Goal: Check status: Check status

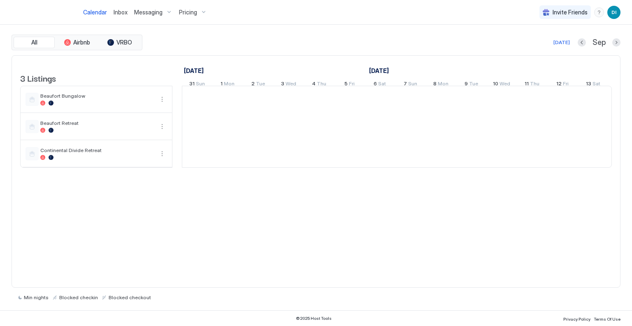
scroll to position [0, 457]
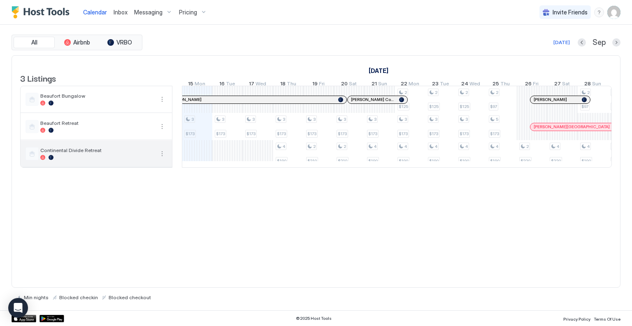
click at [137, 153] on span "Continental Divide Retreat" at bounding box center [97, 150] width 114 height 6
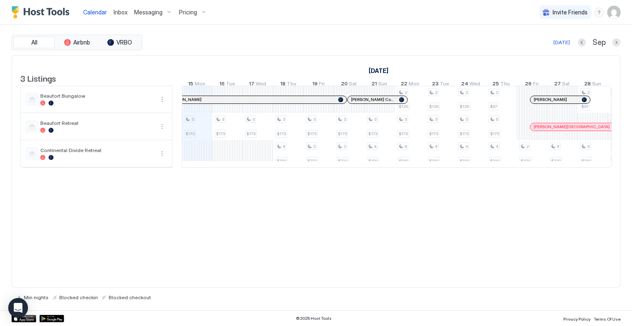
click at [92, 11] on span "Calendar" at bounding box center [95, 12] width 24 height 7
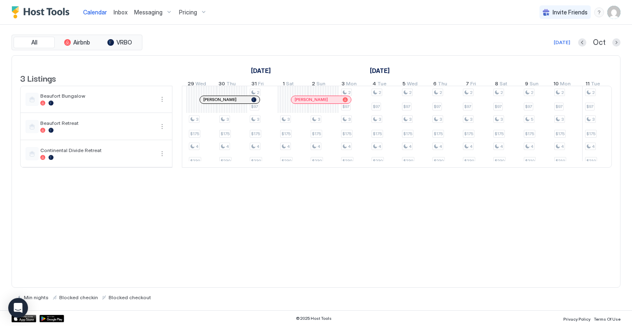
scroll to position [0, 1214]
click at [183, 10] on span "Pricing" at bounding box center [188, 12] width 18 height 7
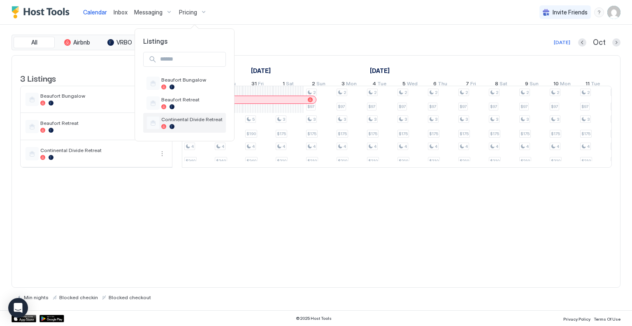
click at [165, 115] on div "Continental Divide Retreat" at bounding box center [184, 123] width 83 height 20
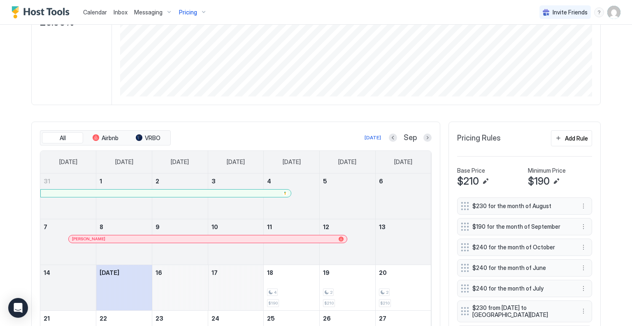
scroll to position [115, 0]
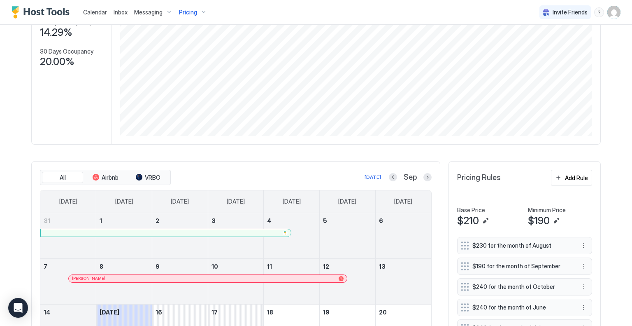
click at [426, 175] on button "Next month" at bounding box center [428, 177] width 8 height 8
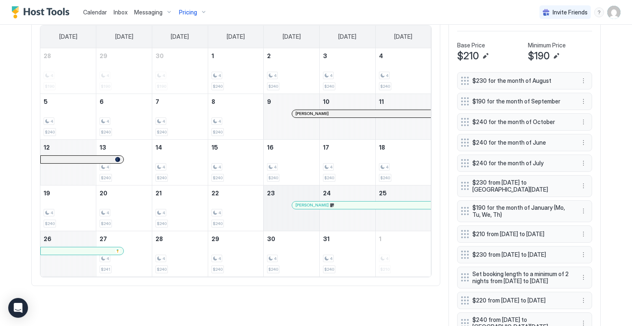
scroll to position [238, 0]
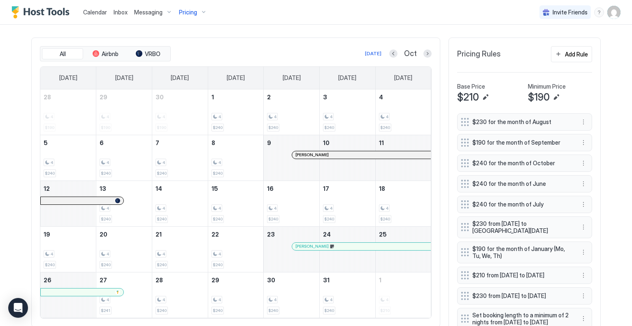
click at [389, 50] on div "Oct" at bounding box center [410, 53] width 42 height 9
click at [390, 52] on button "Previous month" at bounding box center [393, 53] width 8 height 8
